Goal: Share content

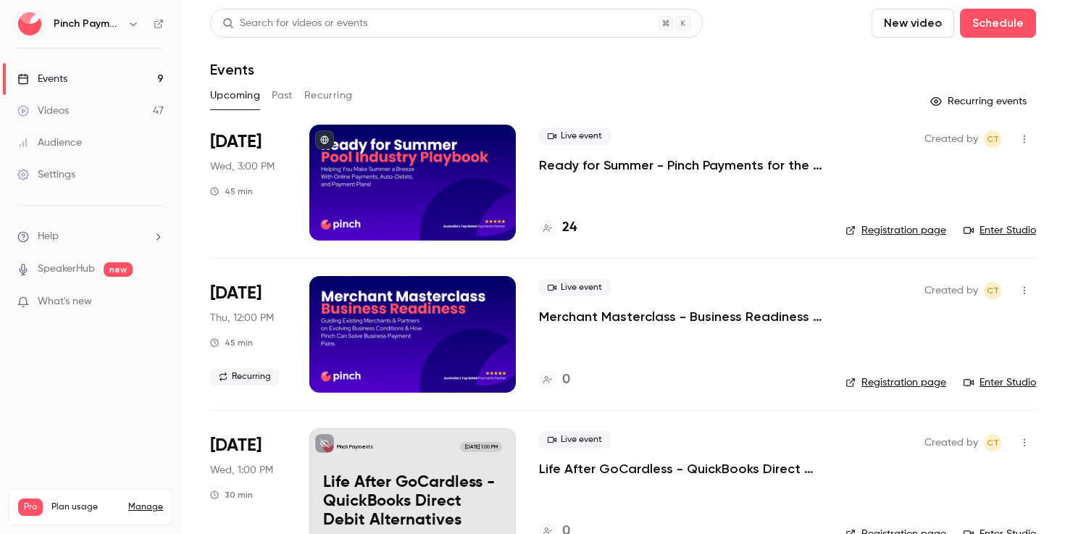
click at [977, 198] on div "Created by CT Registration page Enter Studio" at bounding box center [941, 183] width 191 height 116
click at [421, 133] on div at bounding box center [412, 183] width 207 height 116
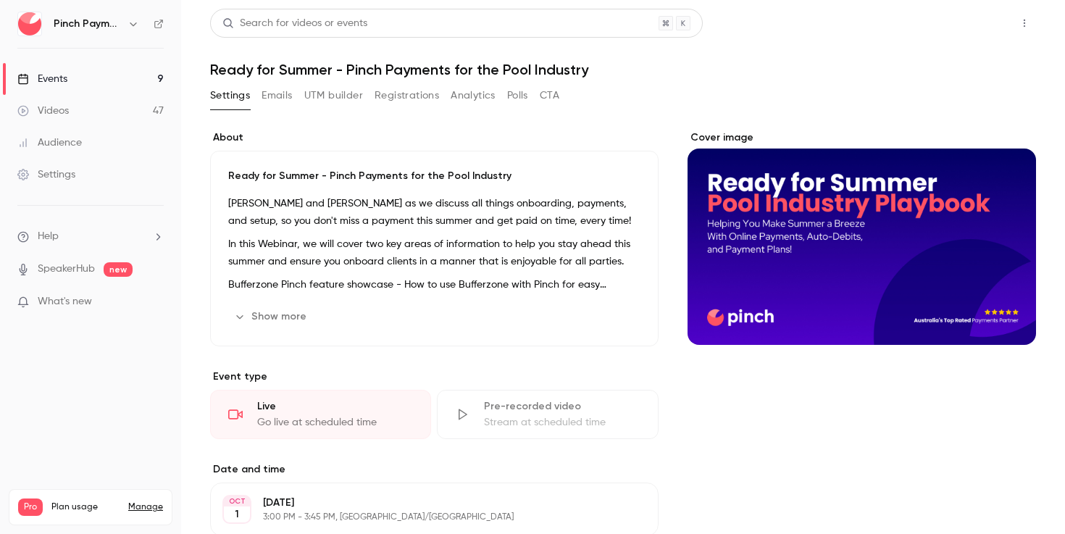
click at [982, 22] on button "Share" at bounding box center [972, 23] width 57 height 29
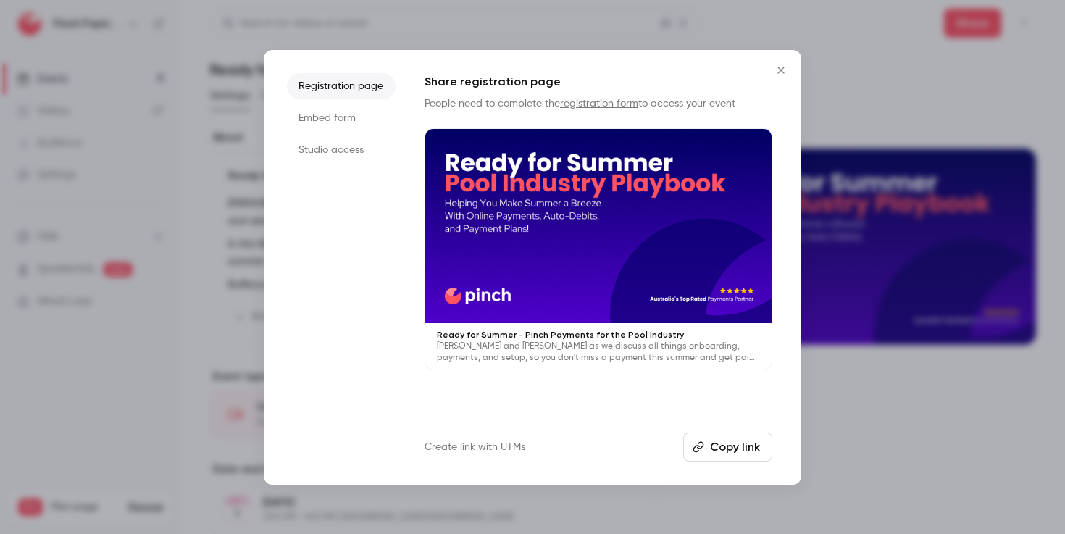
click at [356, 152] on li "Studio access" at bounding box center [341, 150] width 109 height 26
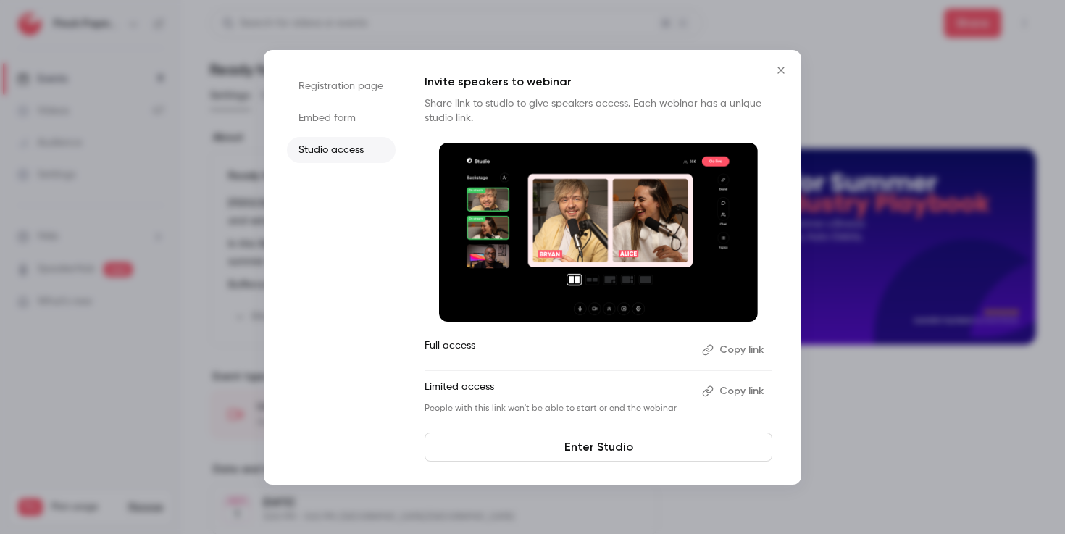
click at [733, 349] on button "Copy link" at bounding box center [734, 349] width 76 height 23
click at [740, 351] on button "Copy link" at bounding box center [734, 349] width 76 height 23
click at [777, 67] on icon "Close" at bounding box center [780, 70] width 17 height 12
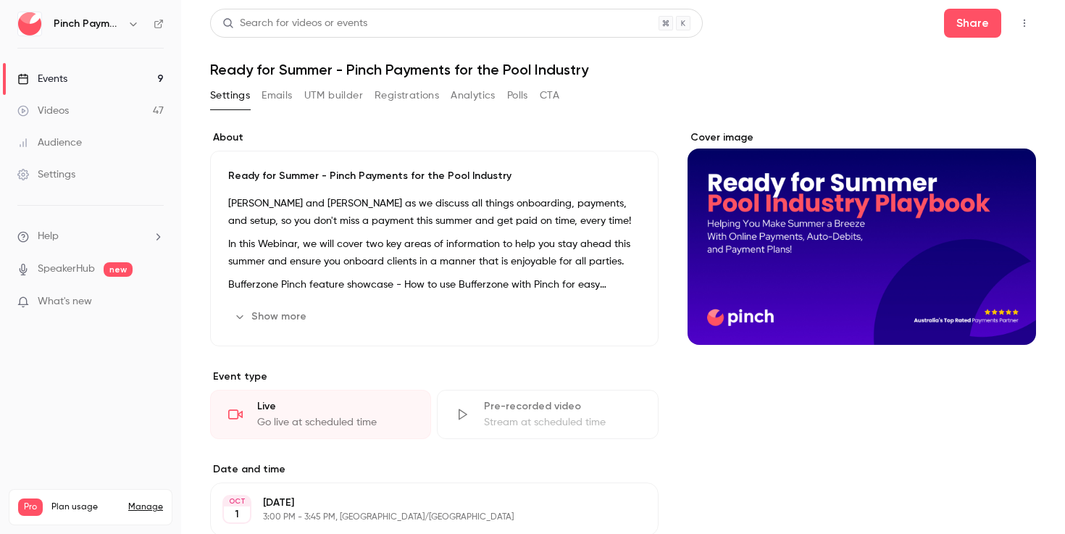
click at [893, 36] on div "Search for videos or events Share" at bounding box center [623, 23] width 826 height 29
